Goal: Transaction & Acquisition: Purchase product/service

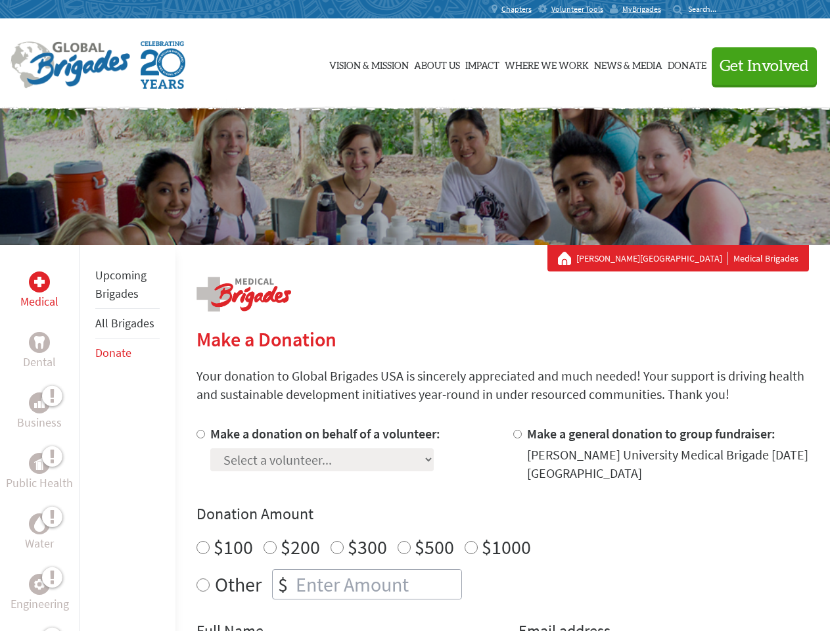
click at [726, 9] on div "Search for:" at bounding box center [699, 9] width 53 height 11
click at [758, 66] on span "Get Involved" at bounding box center [764, 66] width 89 height 16
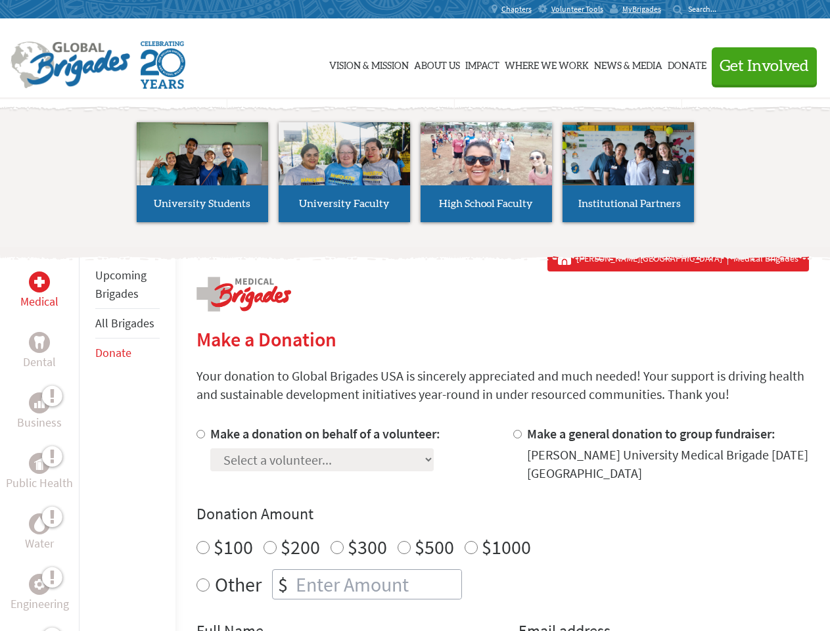
click at [415, 177] on li "High School Faculty" at bounding box center [486, 172] width 142 height 121
click at [87, 438] on div "Upcoming Brigades All Brigades Donate" at bounding box center [127, 560] width 97 height 631
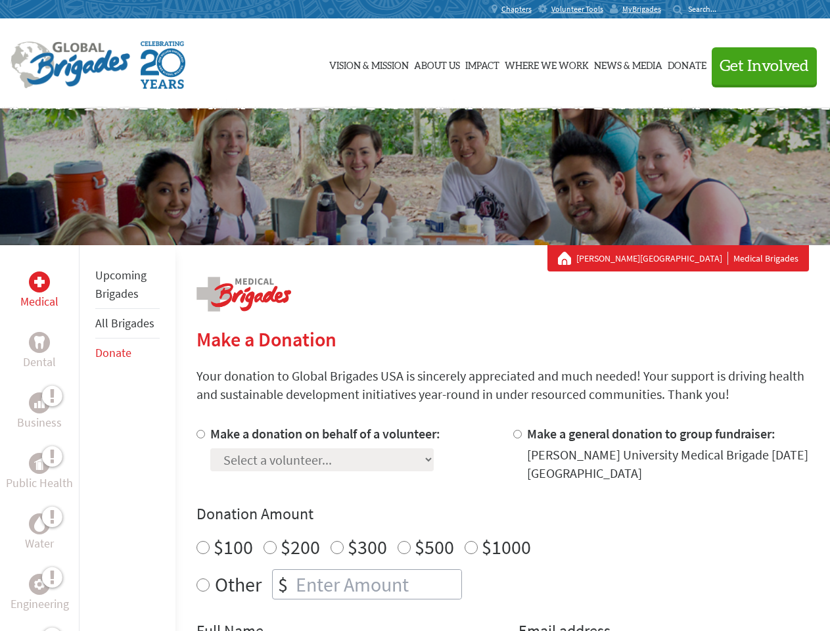
click at [502, 528] on div "Donation Amount $100 $200 $300 $500 $1000 Other $" at bounding box center [502, 551] width 612 height 96
click at [199, 434] on input "Make a donation on behalf of a volunteer:" at bounding box center [200, 434] width 9 height 9
radio input "true"
click at [517, 434] on input "Make a general donation to group fundraiser:" at bounding box center [517, 434] width 9 height 9
radio input "true"
